Goal: Information Seeking & Learning: Learn about a topic

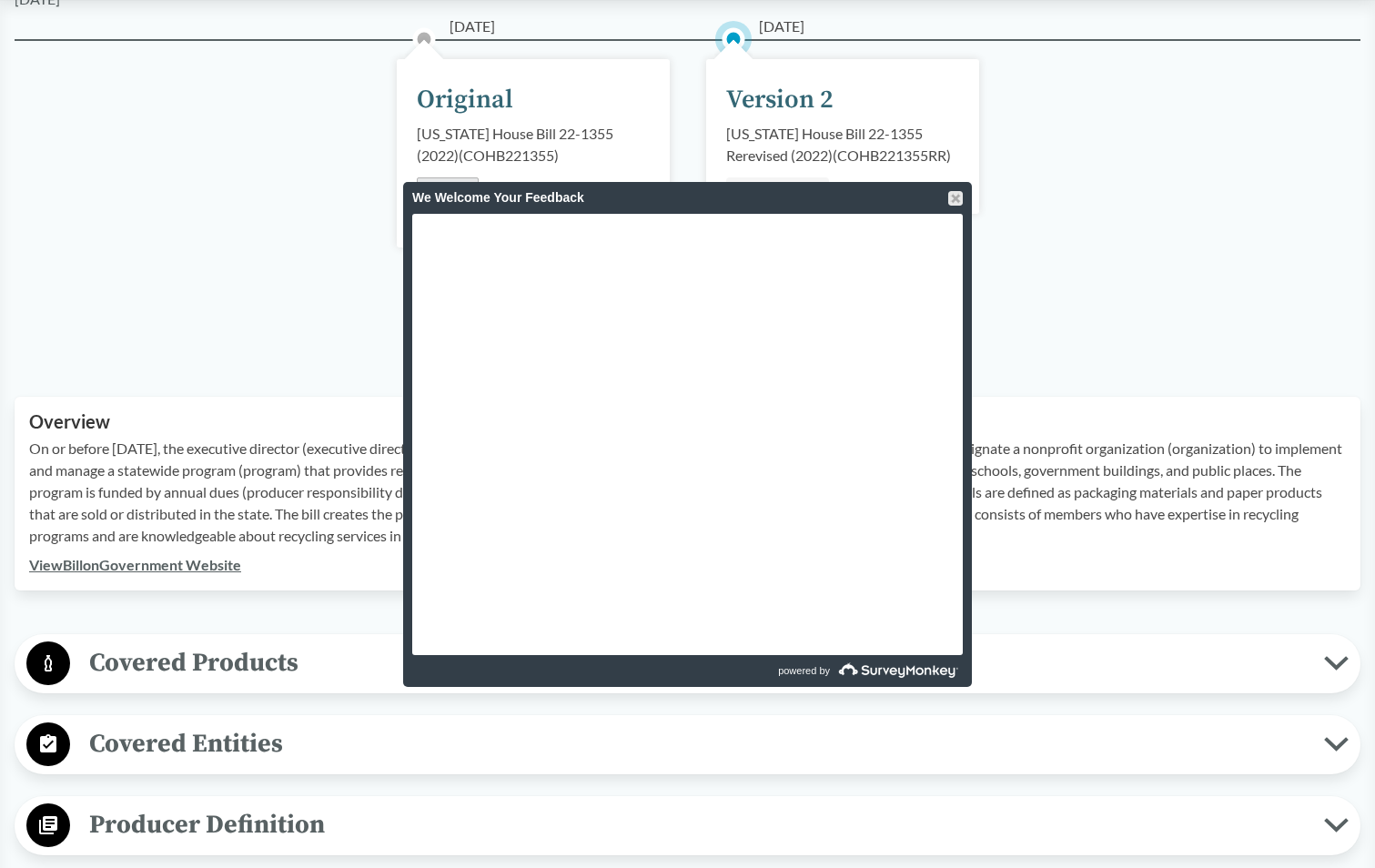
scroll to position [1497, 0]
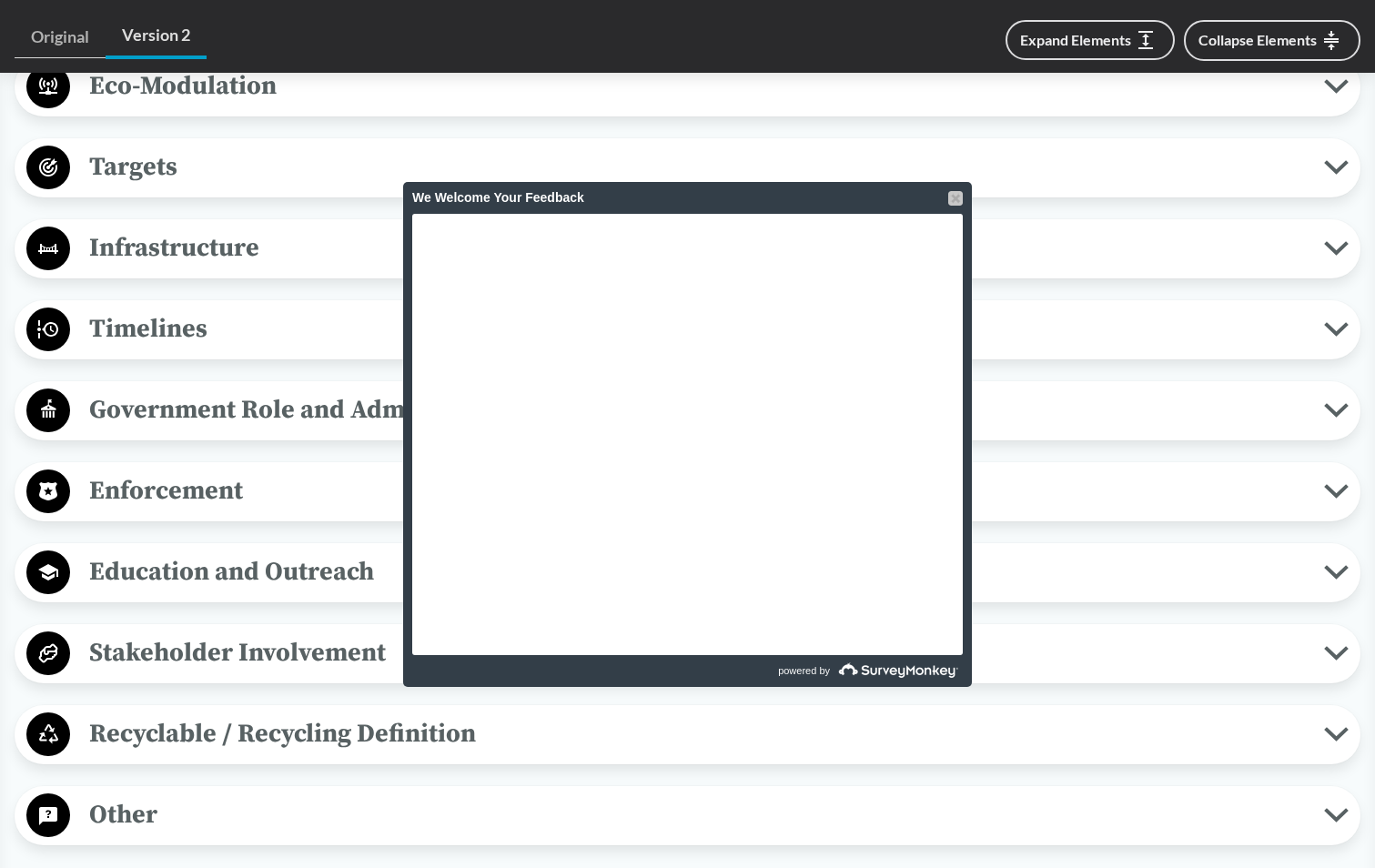
click at [959, 197] on div at bounding box center [956, 199] width 15 height 15
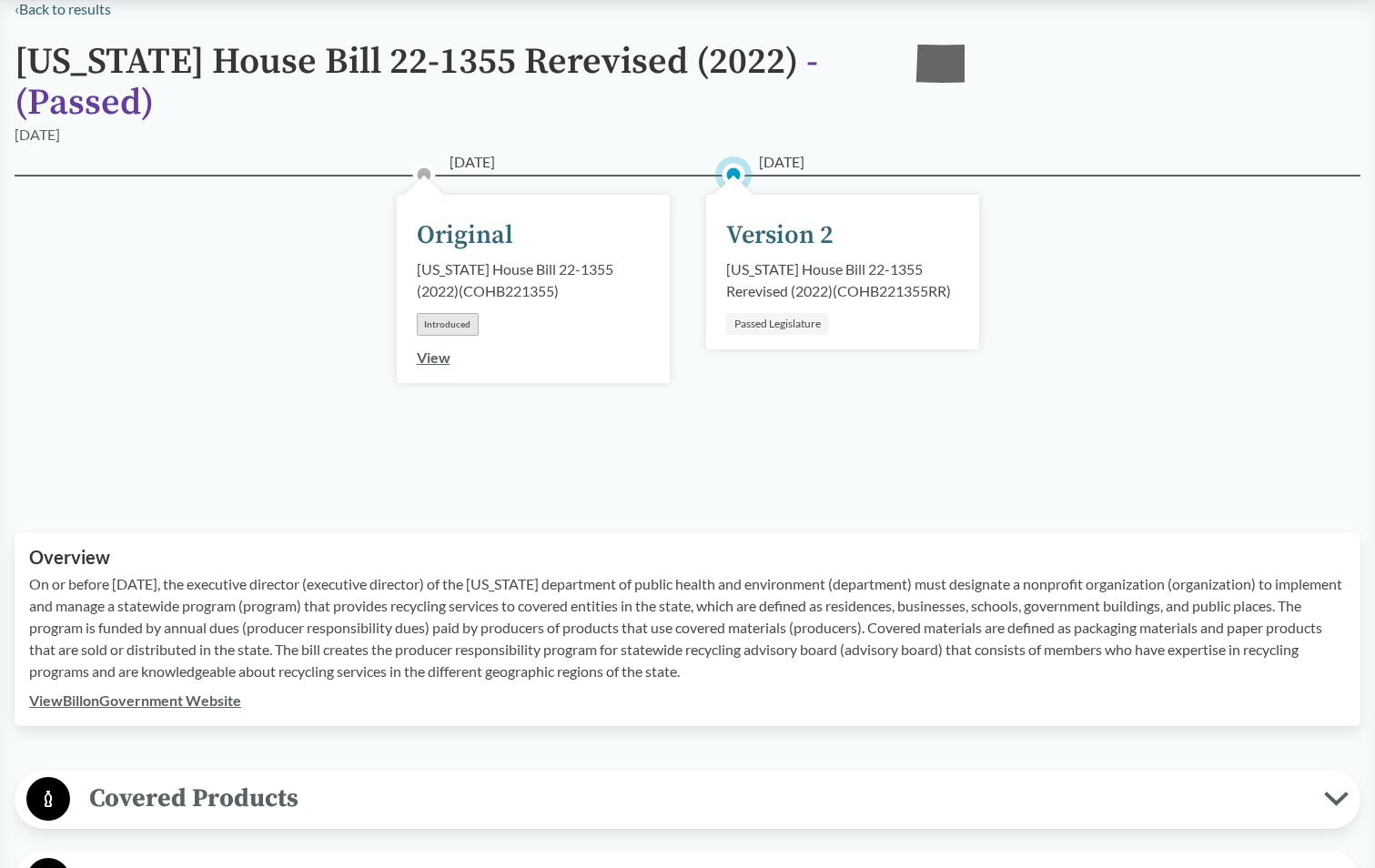
scroll to position [136, 0]
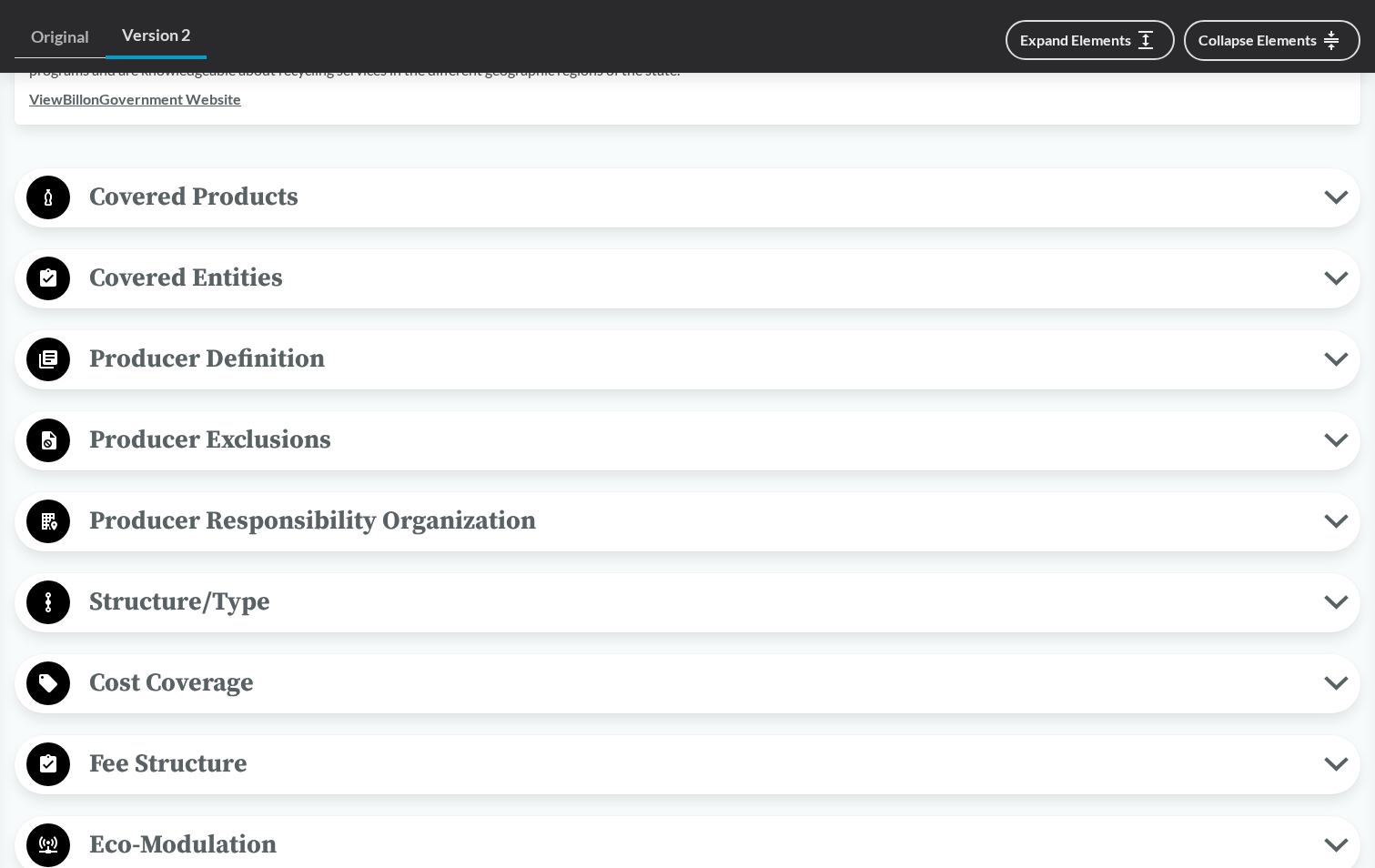
scroll to position [740, 0]
click at [1318, 510] on span "Producer Responsibility Organization" at bounding box center [697, 519] width 1255 height 41
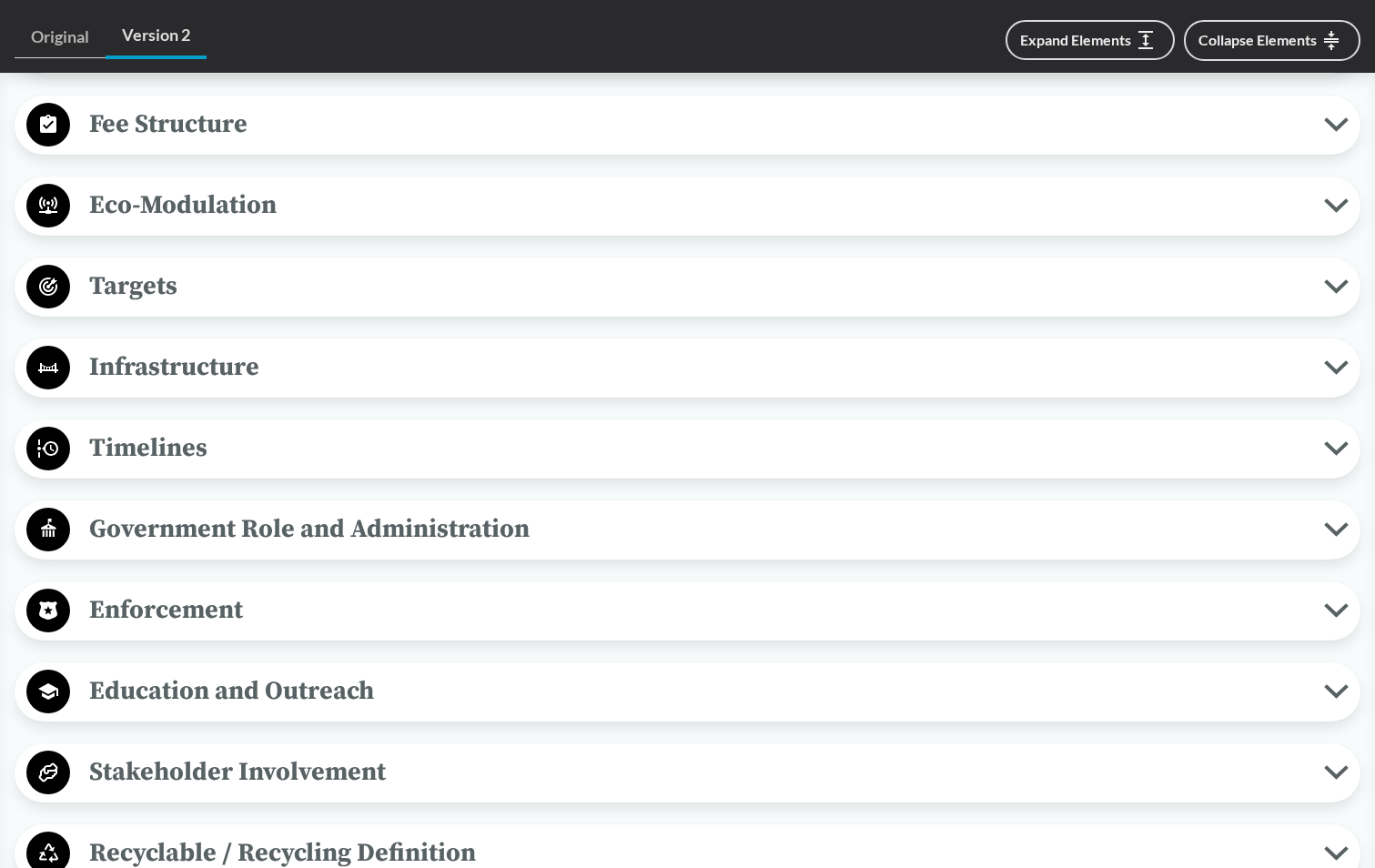
click at [1321, 444] on span "Timelines" at bounding box center [697, 448] width 1255 height 41
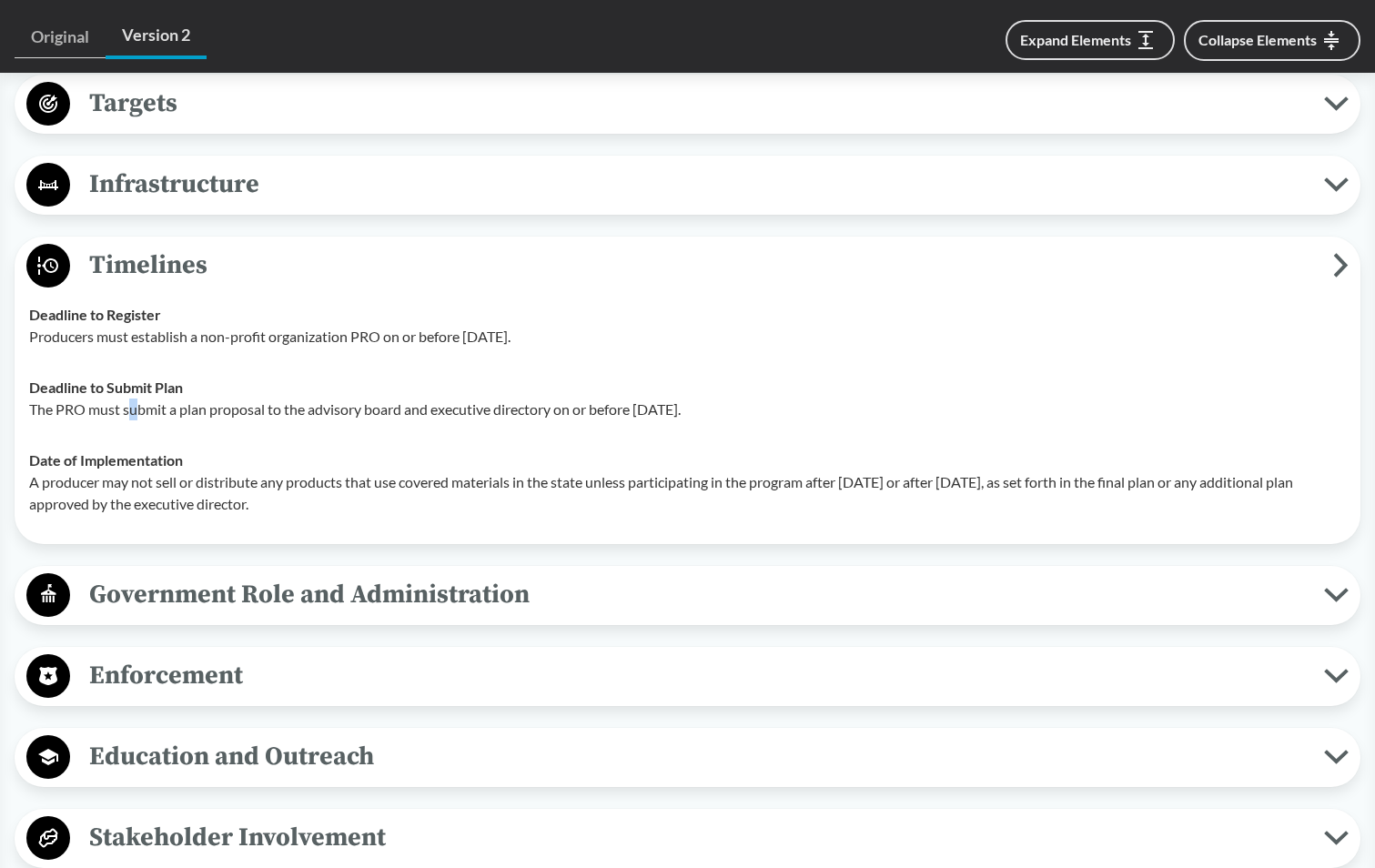
scroll to position [1789, 0]
drag, startPoint x: 134, startPoint y: 419, endPoint x: 754, endPoint y: 401, distance: 620.3
click at [754, 401] on p "The PRO must submit a plan proposal to the advisory board and executive directo…" at bounding box center [688, 409] width 1318 height 22
click at [182, 488] on p "A producer may not sell or distribute any products that use covered materials i…" at bounding box center [688, 492] width 1318 height 44
drag, startPoint x: 129, startPoint y: 490, endPoint x: 395, endPoint y: 501, distance: 266.2
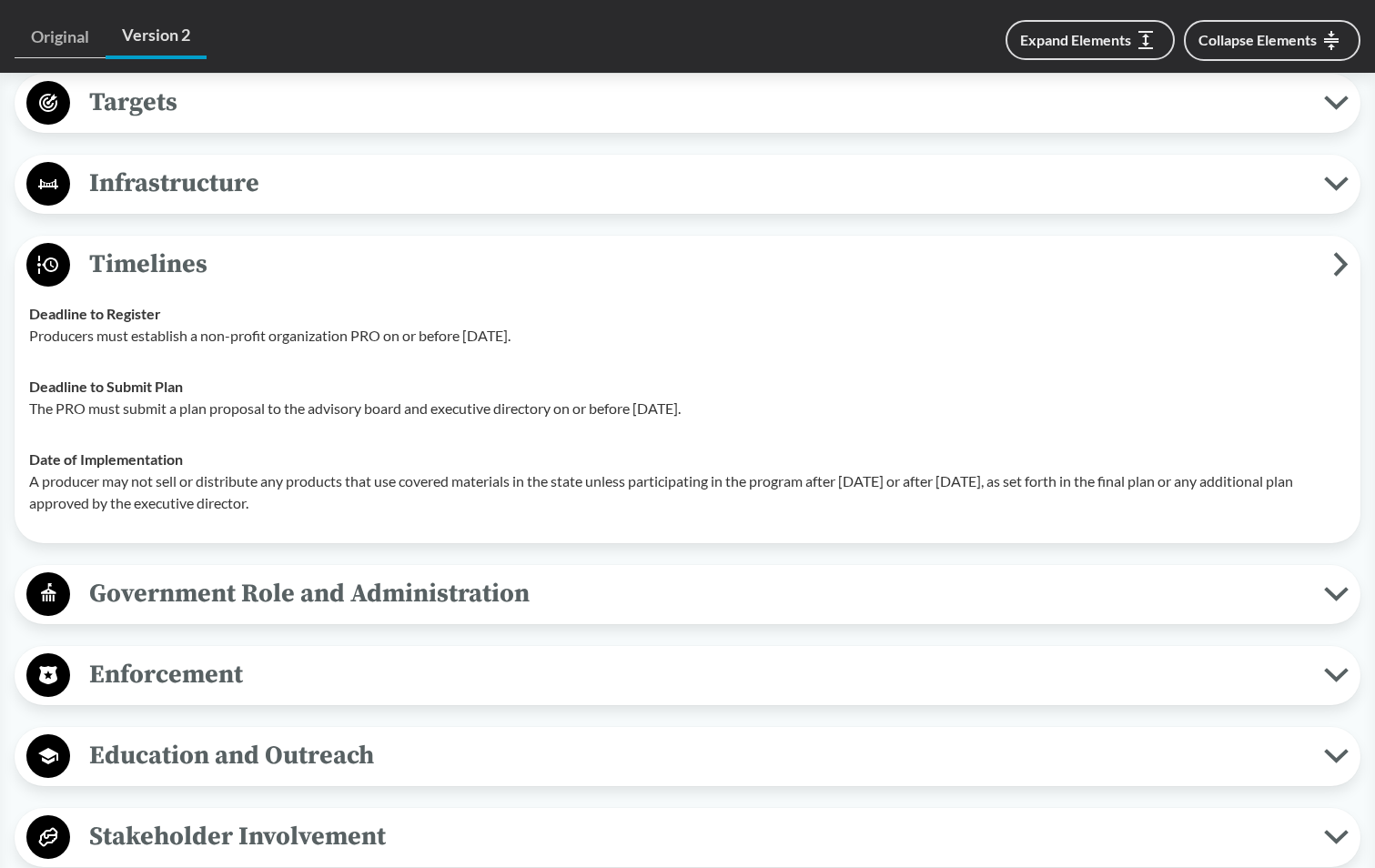
click at [395, 501] on p "A producer may not sell or distribute any products that use covered materials i…" at bounding box center [688, 492] width 1318 height 44
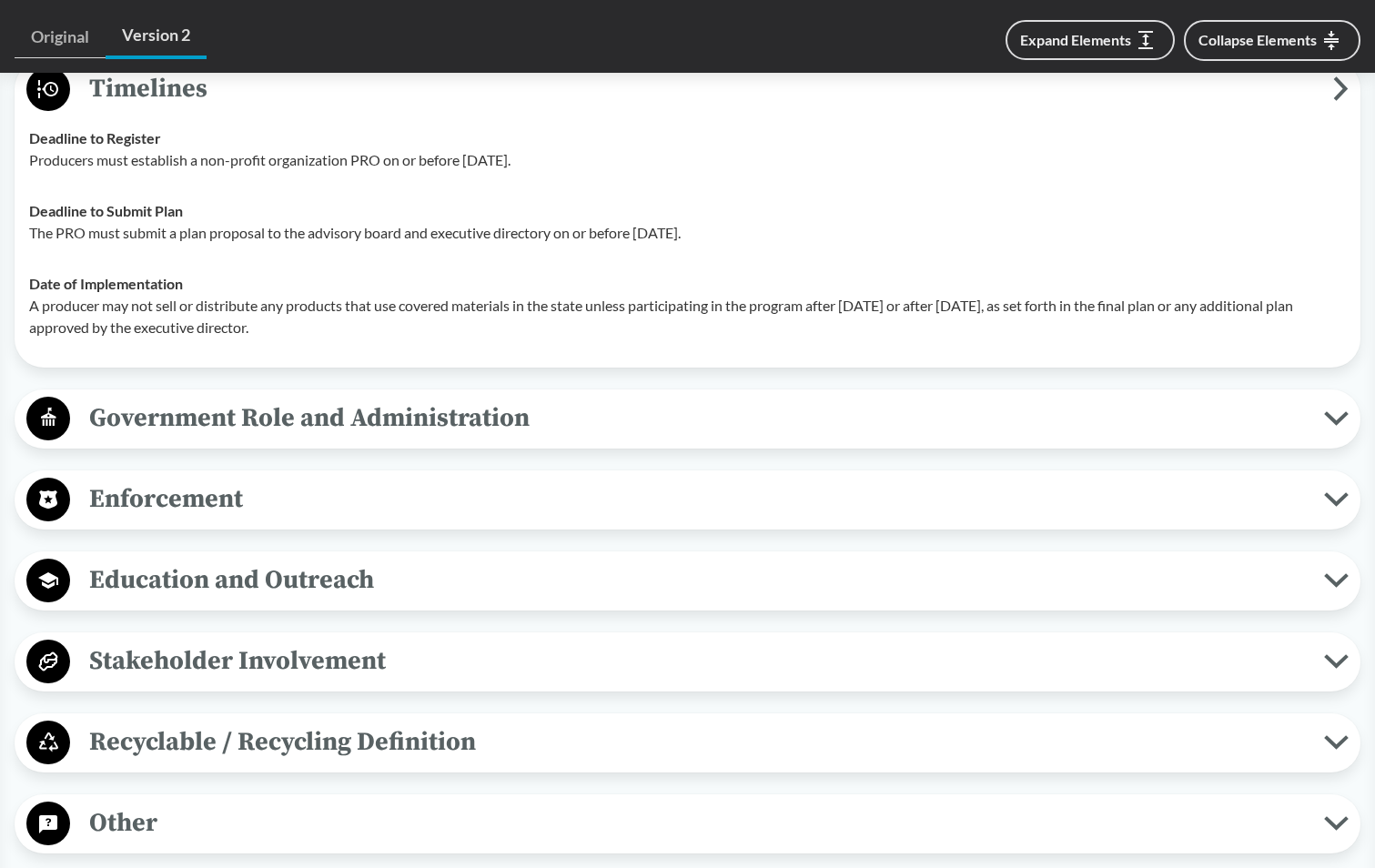
scroll to position [1966, 0]
click at [1321, 421] on span "Government Role and Administration" at bounding box center [697, 417] width 1255 height 41
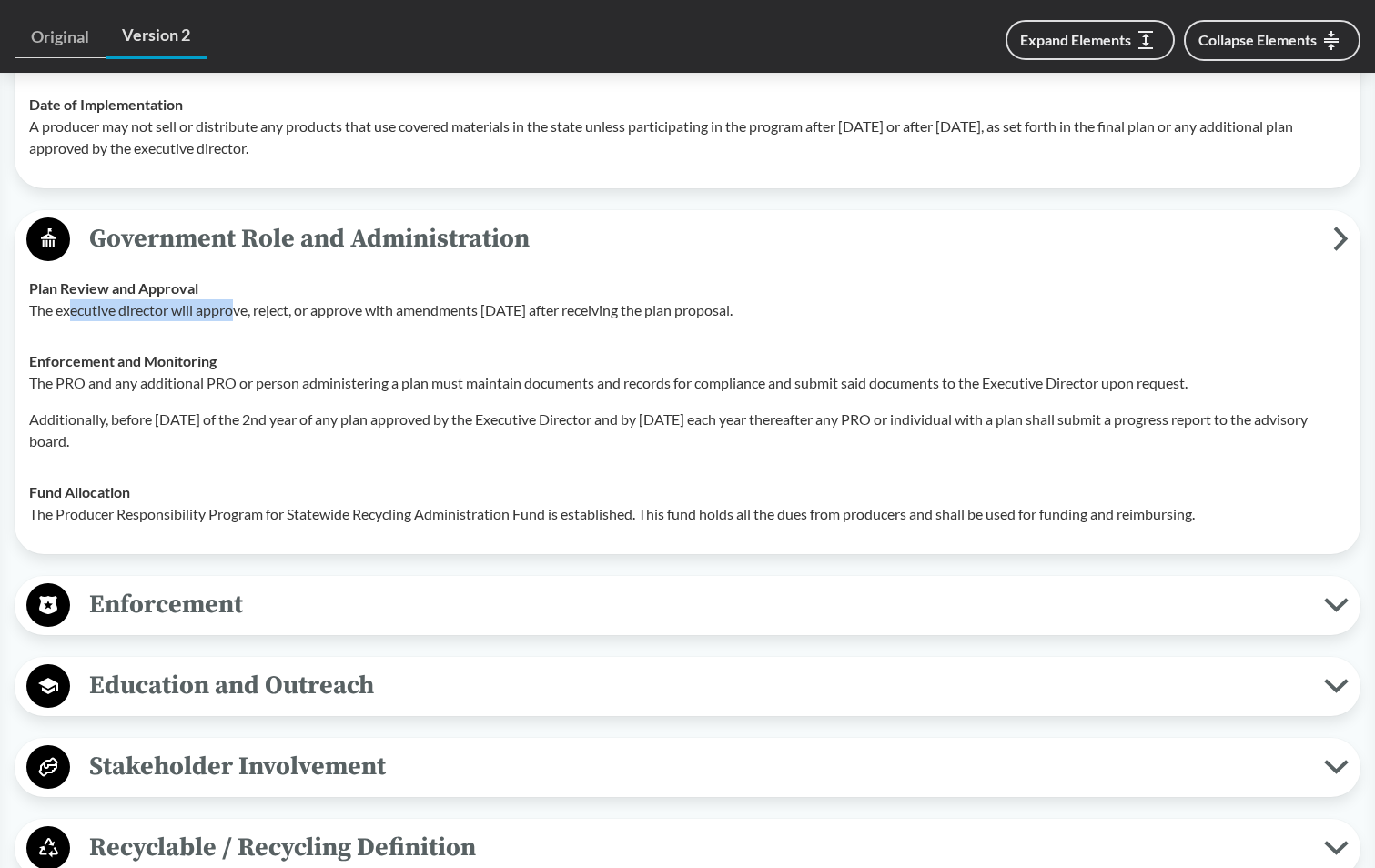
scroll to position [2145, 0]
drag, startPoint x: 75, startPoint y: 311, endPoint x: 498, endPoint y: 318, distance: 423.1
click at [498, 318] on p "The executive director will approve, reject, or approve with amendments [DATE] …" at bounding box center [688, 310] width 1318 height 22
drag, startPoint x: 498, startPoint y: 318, endPoint x: 300, endPoint y: 313, distance: 198.1
click at [300, 313] on p "The executive director will approve, reject, or approve with amendments [DATE] …" at bounding box center [688, 310] width 1318 height 22
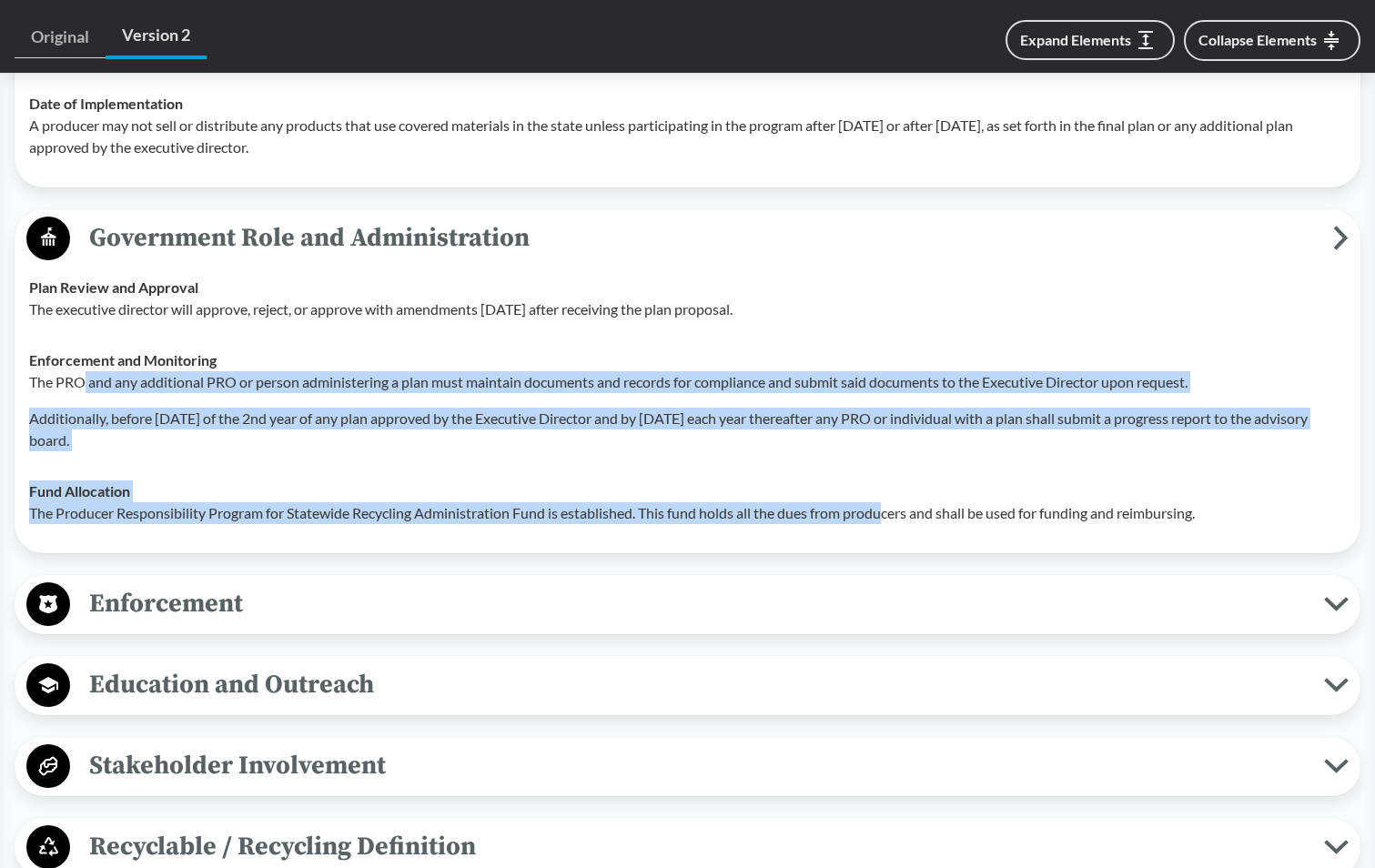
drag, startPoint x: 80, startPoint y: 387, endPoint x: 895, endPoint y: 521, distance: 825.9
click at [895, 521] on tbody "Plan Review and Approval The executive director will approve, reject, or approv…" at bounding box center [687, 401] width 1333 height 277
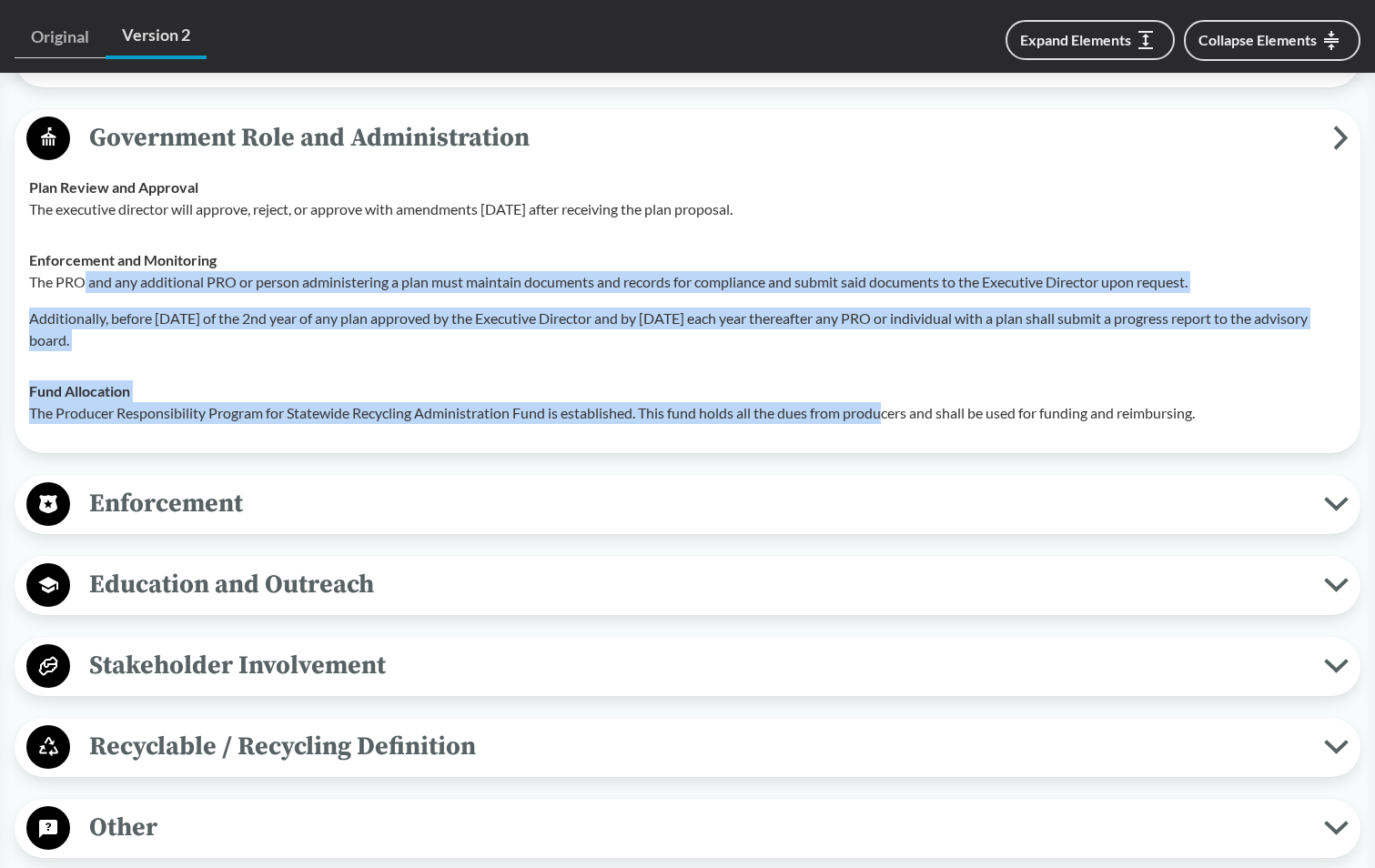
scroll to position [2241, 0]
